Goal: Entertainment & Leisure: Consume media (video, audio)

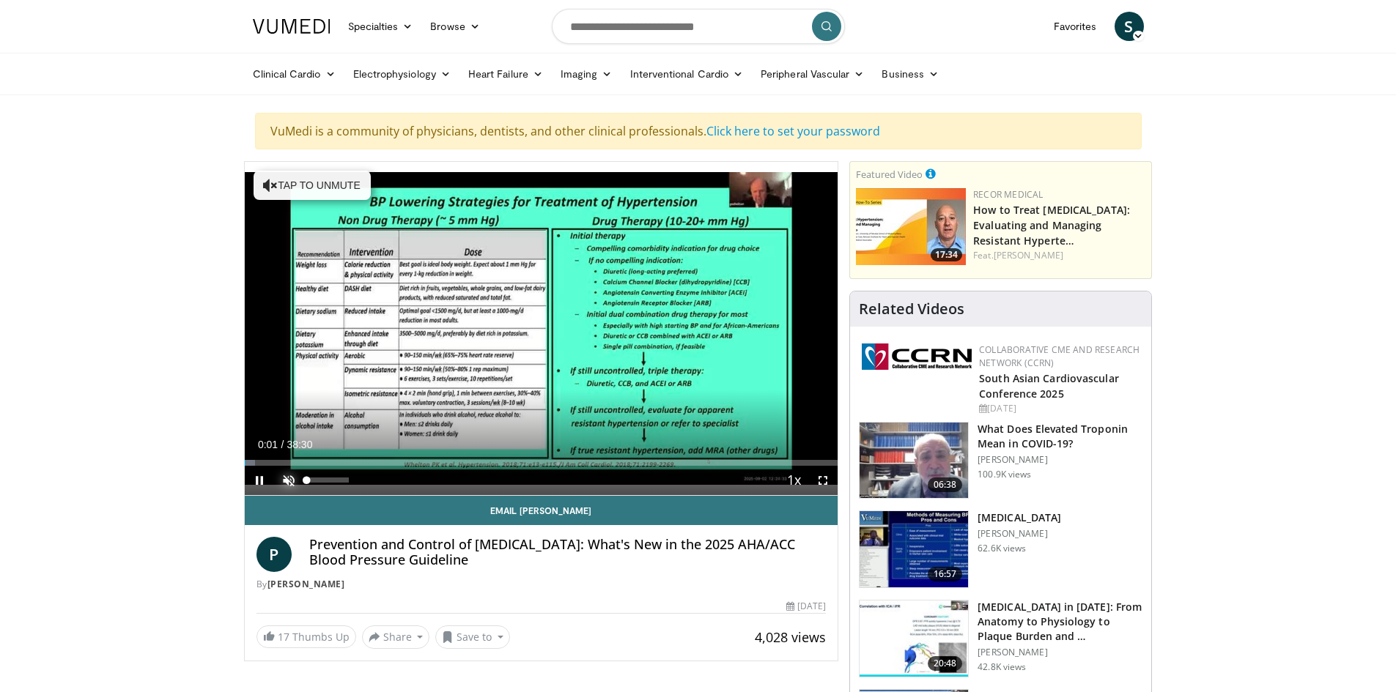
click at [285, 474] on span "Video Player" at bounding box center [288, 480] width 29 height 29
click at [258, 481] on span "Video Player" at bounding box center [259, 480] width 29 height 29
click at [258, 482] on span "Video Player" at bounding box center [259, 480] width 29 height 29
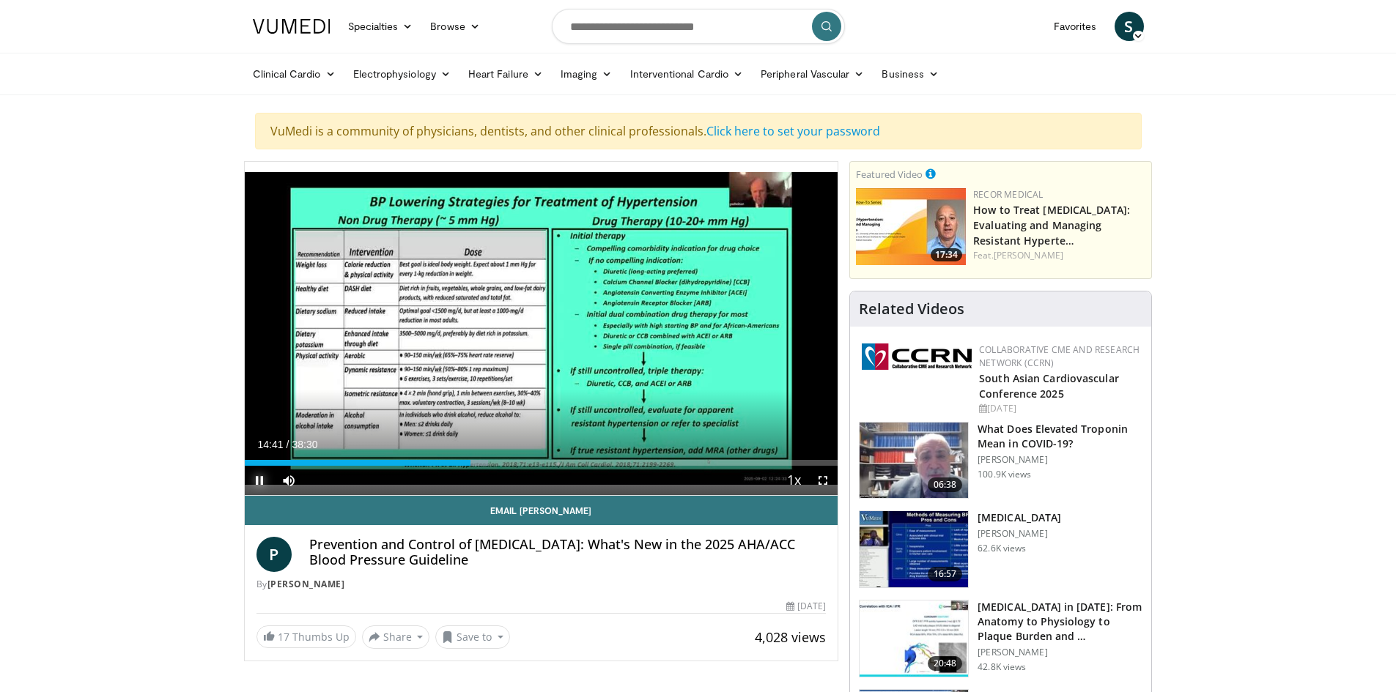
click at [259, 479] on span "Video Player" at bounding box center [259, 480] width 29 height 29
click at [476, 464] on div "Progress Bar" at bounding box center [476, 463] width 1 height 6
click at [260, 481] on span "Video Player" at bounding box center [259, 480] width 29 height 29
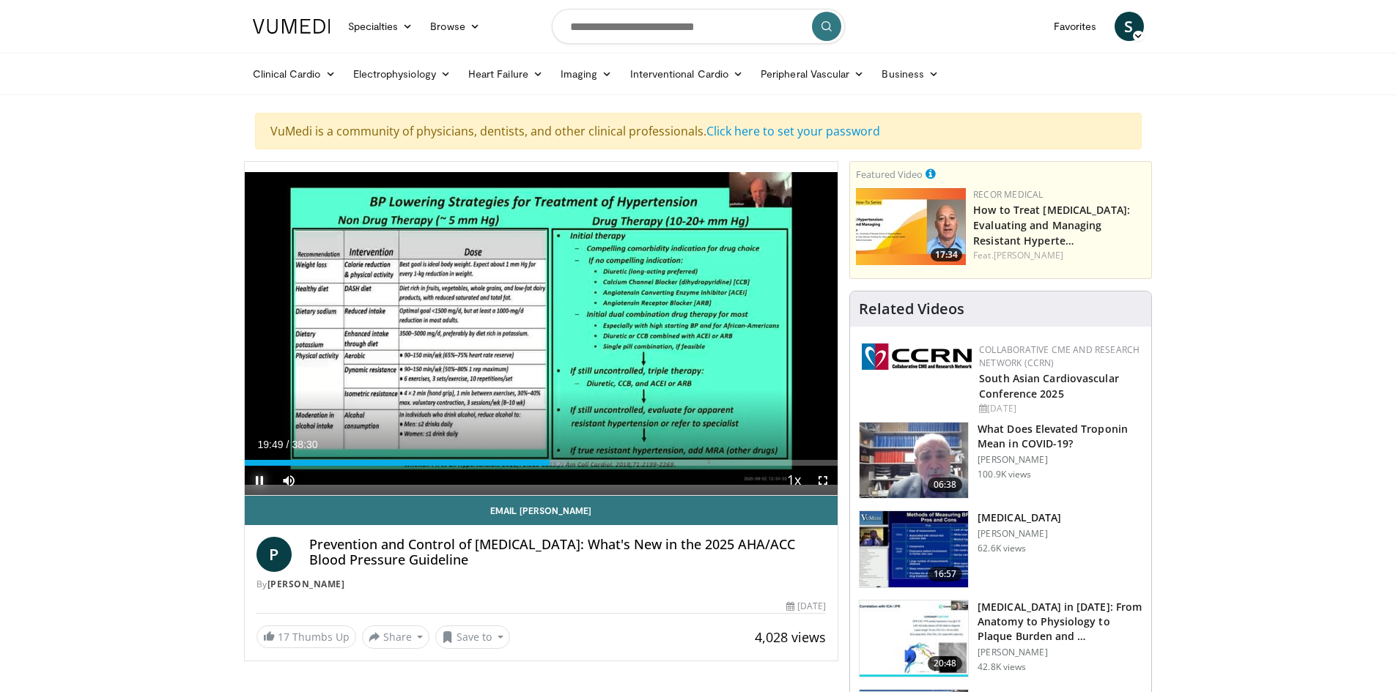
click at [254, 478] on span "Video Player" at bounding box center [259, 480] width 29 height 29
click at [258, 481] on span "Video Player" at bounding box center [259, 480] width 29 height 29
click at [265, 477] on span "Video Player" at bounding box center [259, 480] width 29 height 29
click at [254, 482] on span "Video Player" at bounding box center [259, 480] width 29 height 29
click at [260, 480] on span "Video Player" at bounding box center [259, 480] width 29 height 29
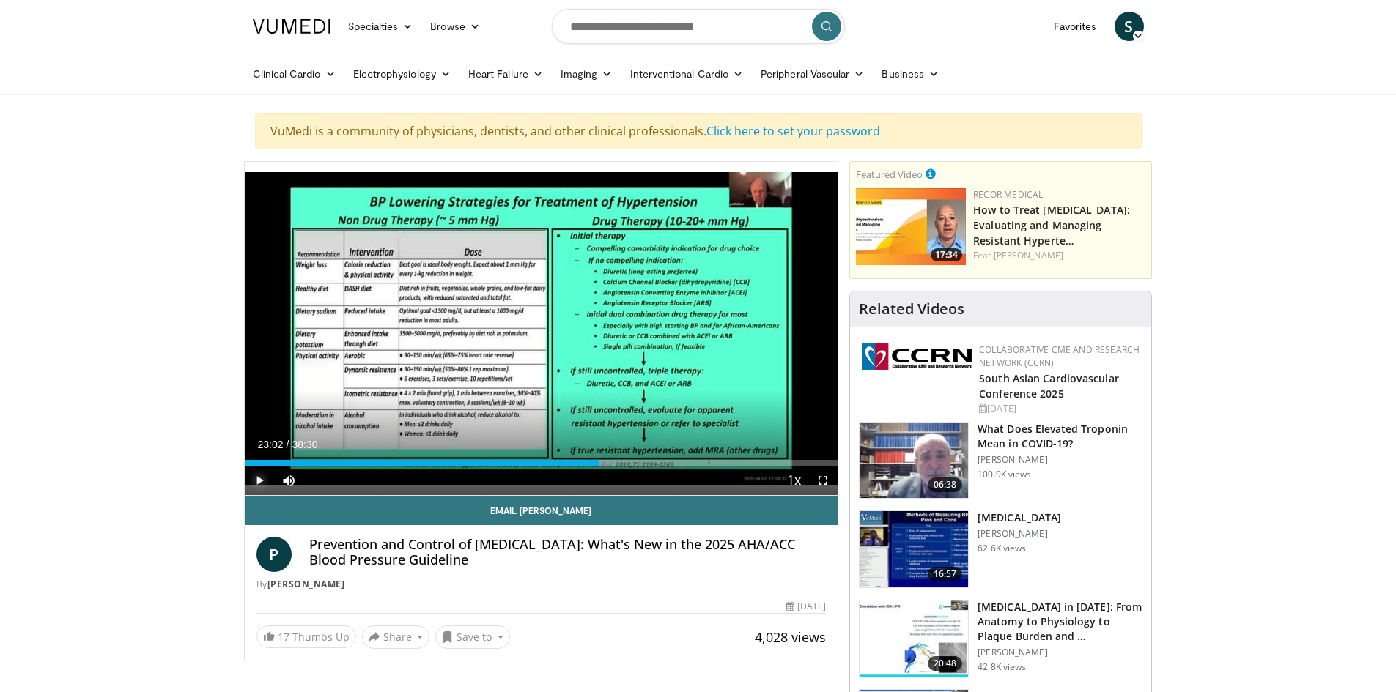
click at [262, 484] on span "Video Player" at bounding box center [259, 480] width 29 height 29
click at [259, 479] on span "Video Player" at bounding box center [259, 480] width 29 height 29
click at [259, 478] on span "Video Player" at bounding box center [259, 480] width 29 height 29
click at [263, 482] on span "Video Player" at bounding box center [259, 480] width 29 height 29
click at [259, 480] on span "Video Player" at bounding box center [259, 480] width 29 height 29
